Goal: Information Seeking & Learning: Learn about a topic

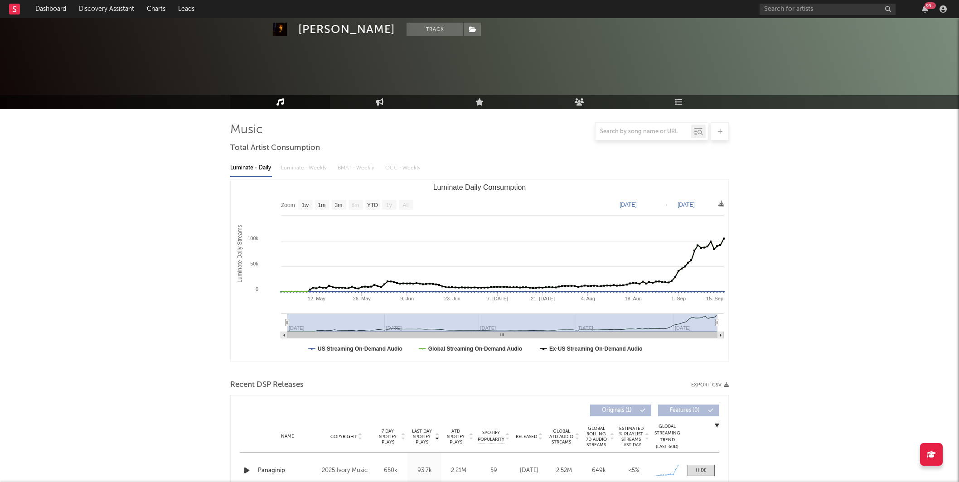
select select "1w"
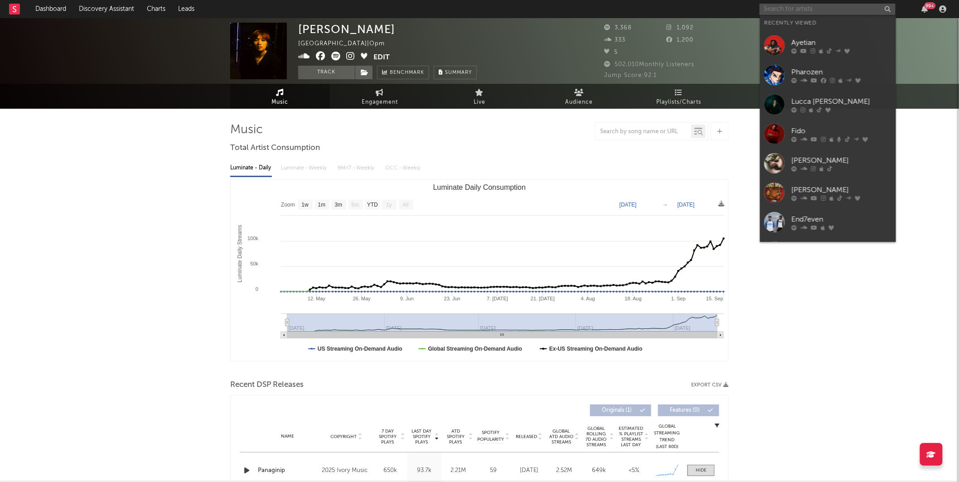
click at [831, 7] on input "text" at bounding box center [828, 9] width 136 height 11
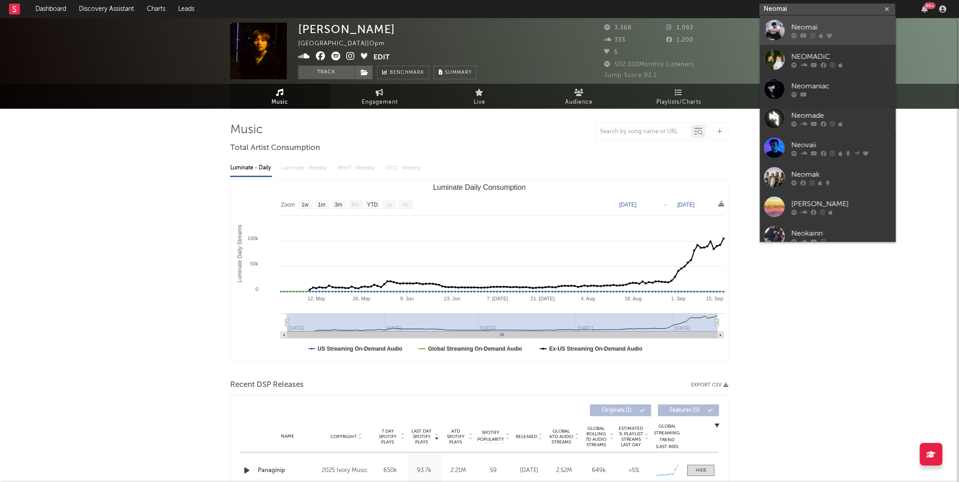
type input "Neomai"
click at [816, 16] on link "Neomai" at bounding box center [828, 29] width 136 height 29
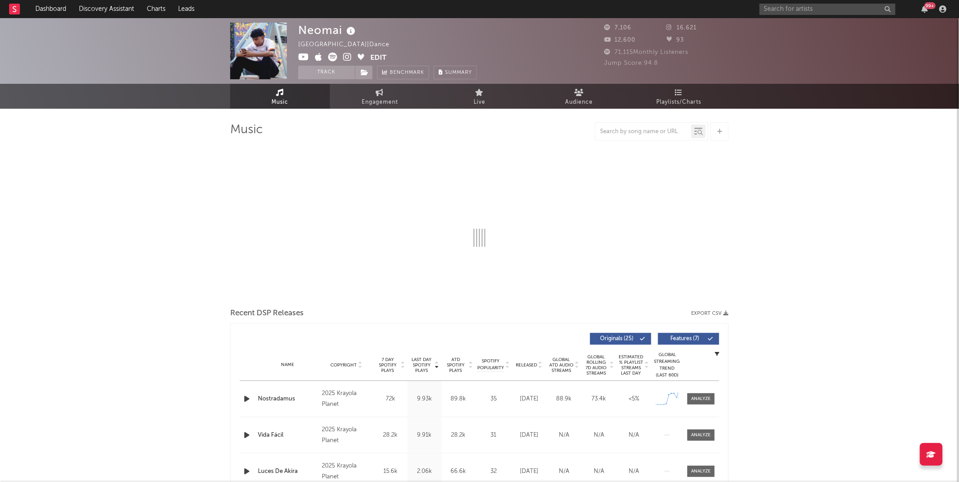
select select "1w"
